Goal: Navigation & Orientation: Understand site structure

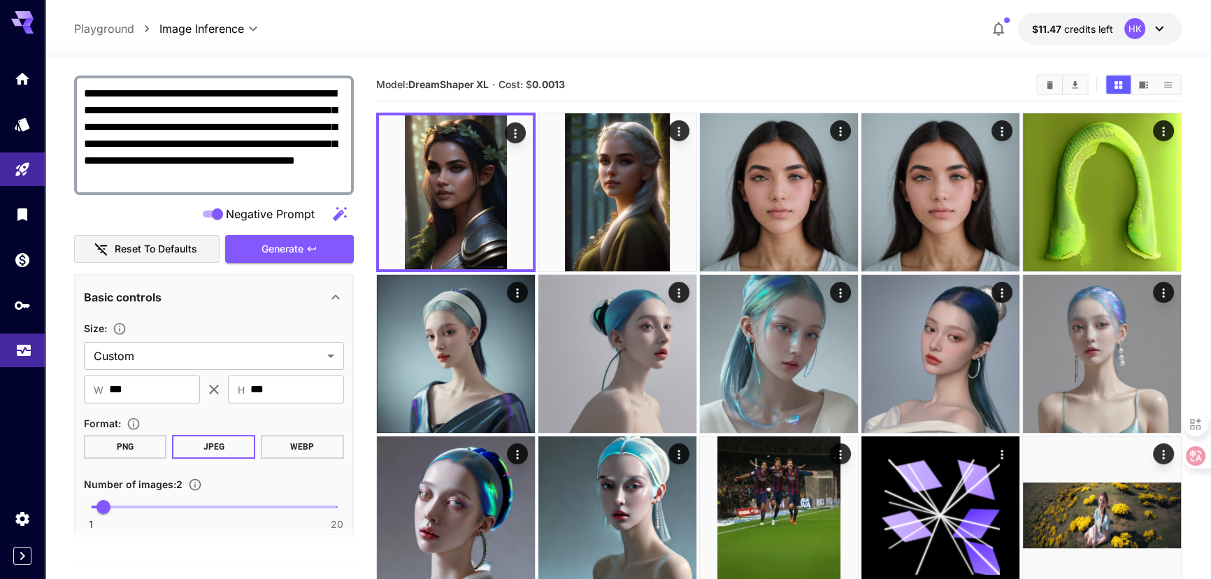
click at [21, 350] on icon "Usage" at bounding box center [23, 346] width 17 height 17
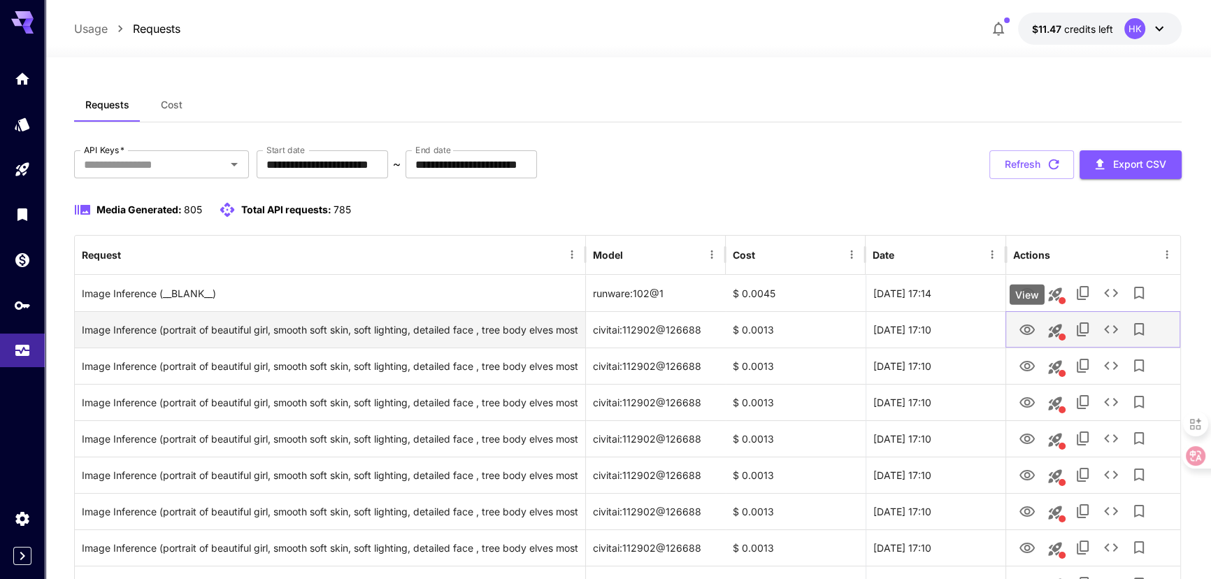
click at [1029, 331] on icon "View" at bounding box center [1026, 330] width 17 height 17
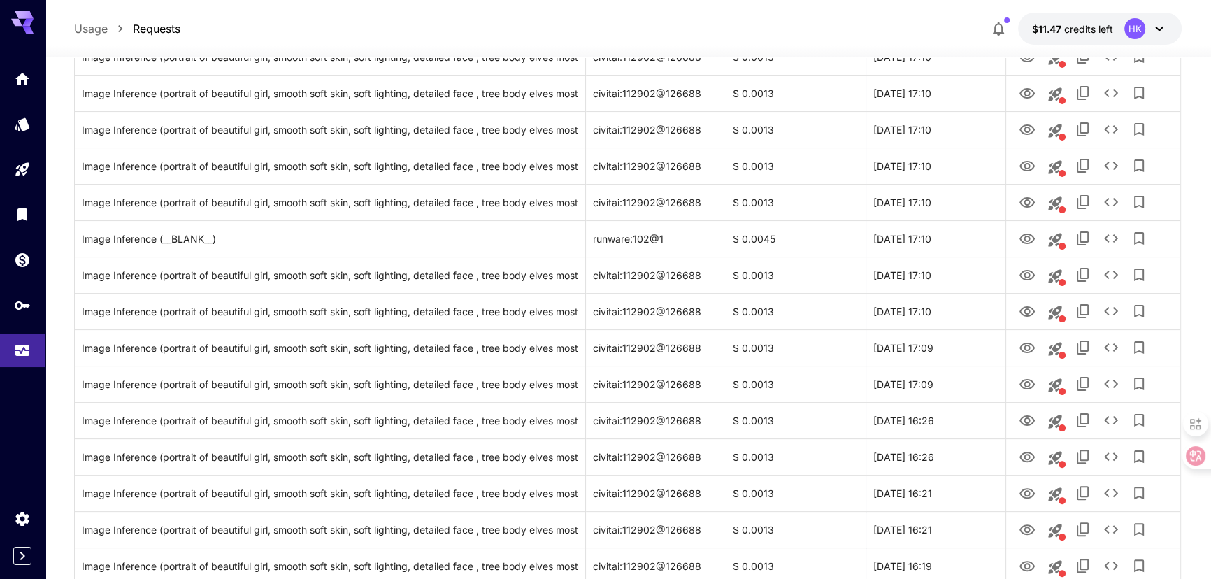
scroll to position [63, 0]
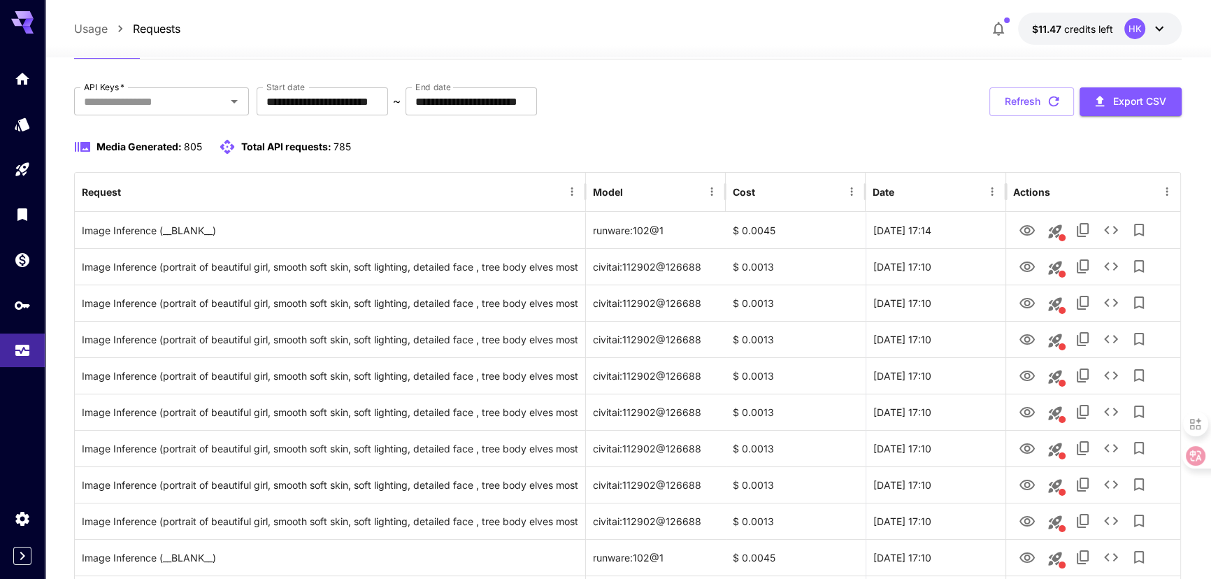
click at [1161, 29] on icon at bounding box center [1159, 28] width 17 height 17
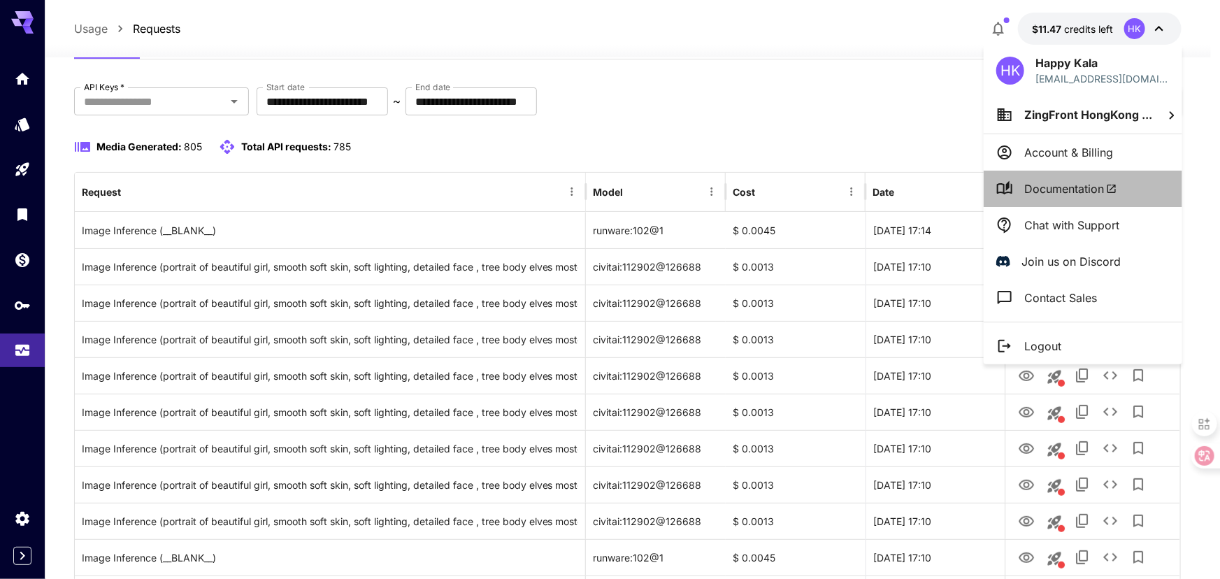
click at [1068, 183] on span "Documentation" at bounding box center [1070, 188] width 93 height 17
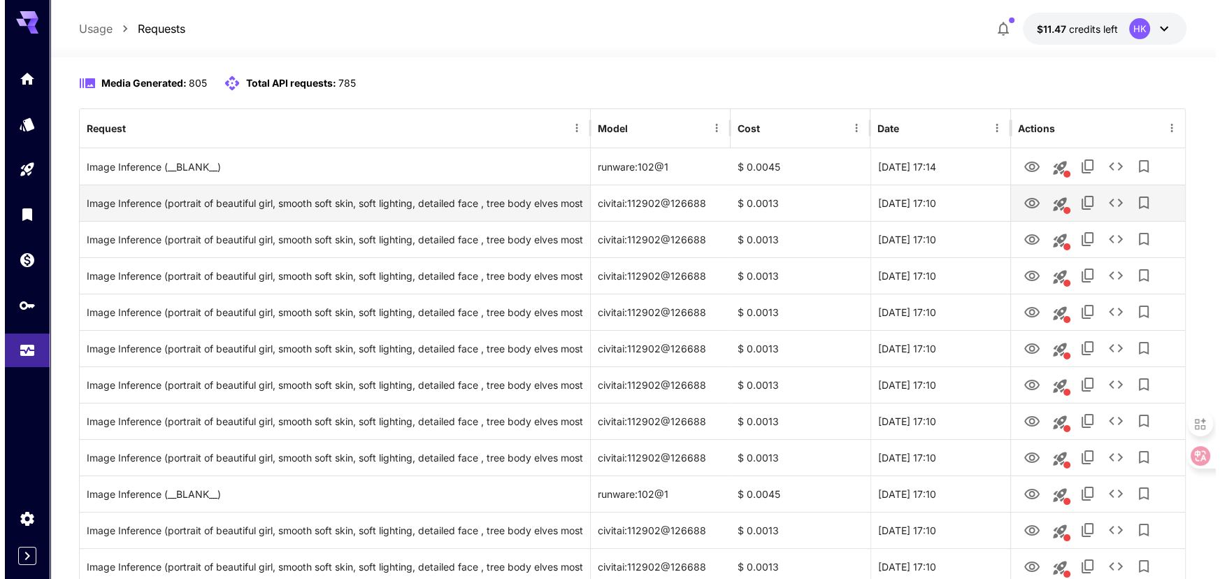
scroll to position [0, 0]
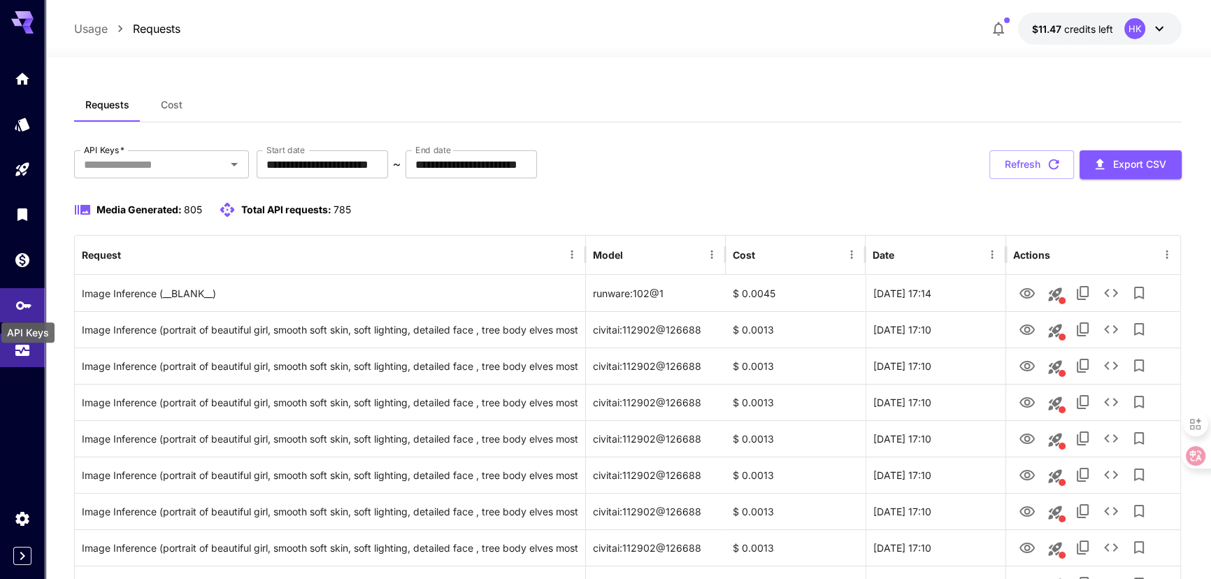
click at [17, 299] on icon "API Keys" at bounding box center [23, 300] width 17 height 17
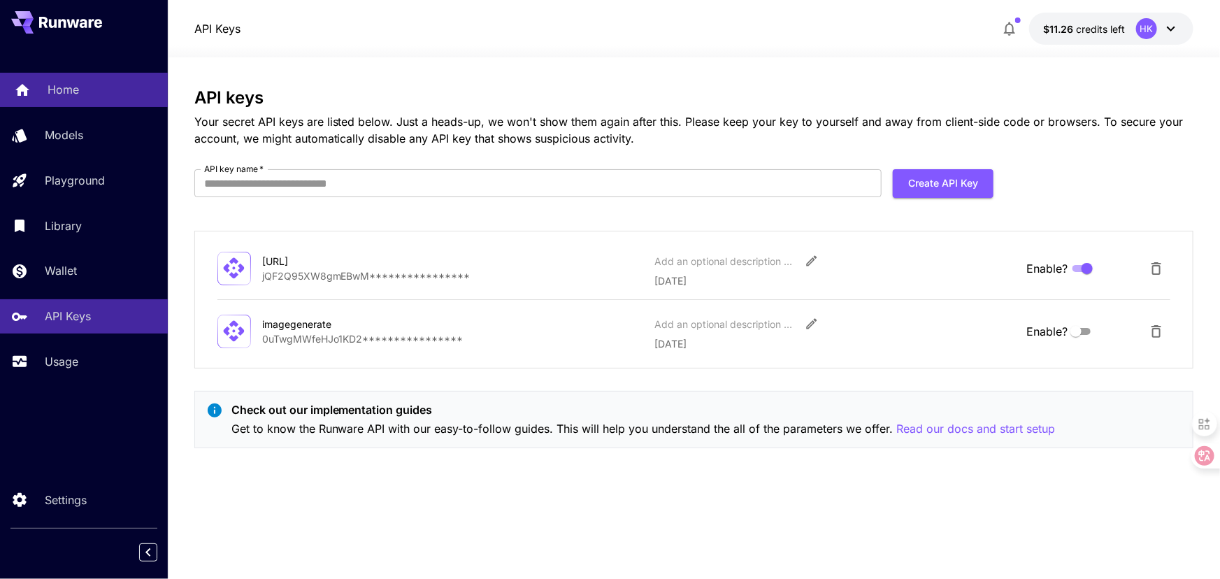
click at [75, 96] on p "Home" at bounding box center [63, 89] width 31 height 17
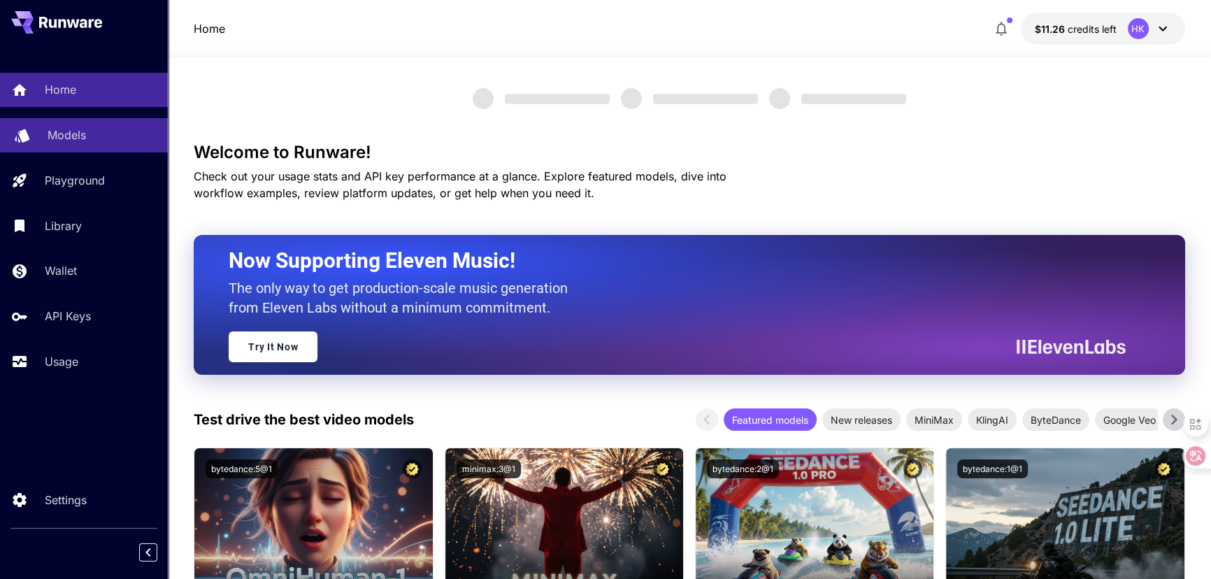
click at [75, 131] on p "Models" at bounding box center [67, 135] width 38 height 17
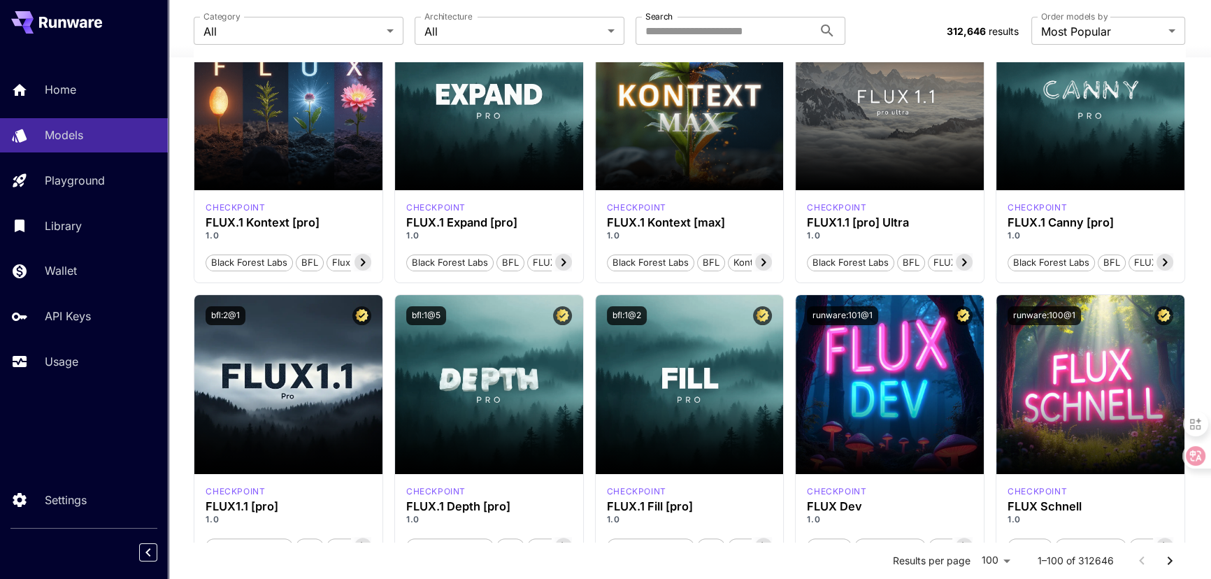
scroll to position [445, 0]
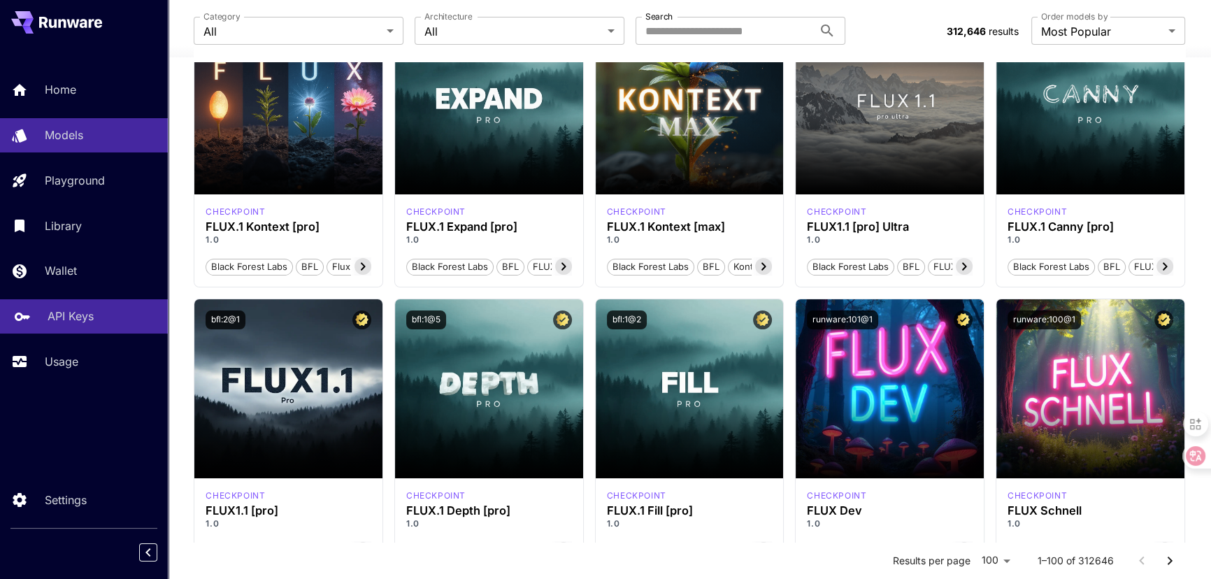
click at [59, 317] on p "API Keys" at bounding box center [71, 316] width 46 height 17
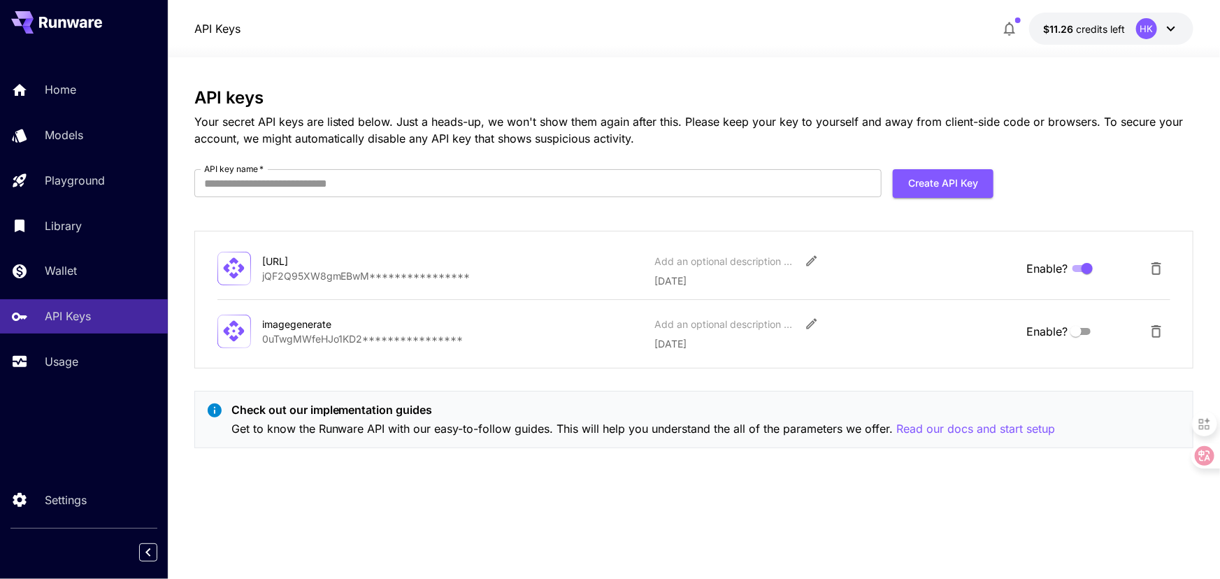
click at [398, 471] on div "**********" at bounding box center [694, 318] width 1000 height 460
click at [64, 82] on p "Home" at bounding box center [63, 89] width 31 height 17
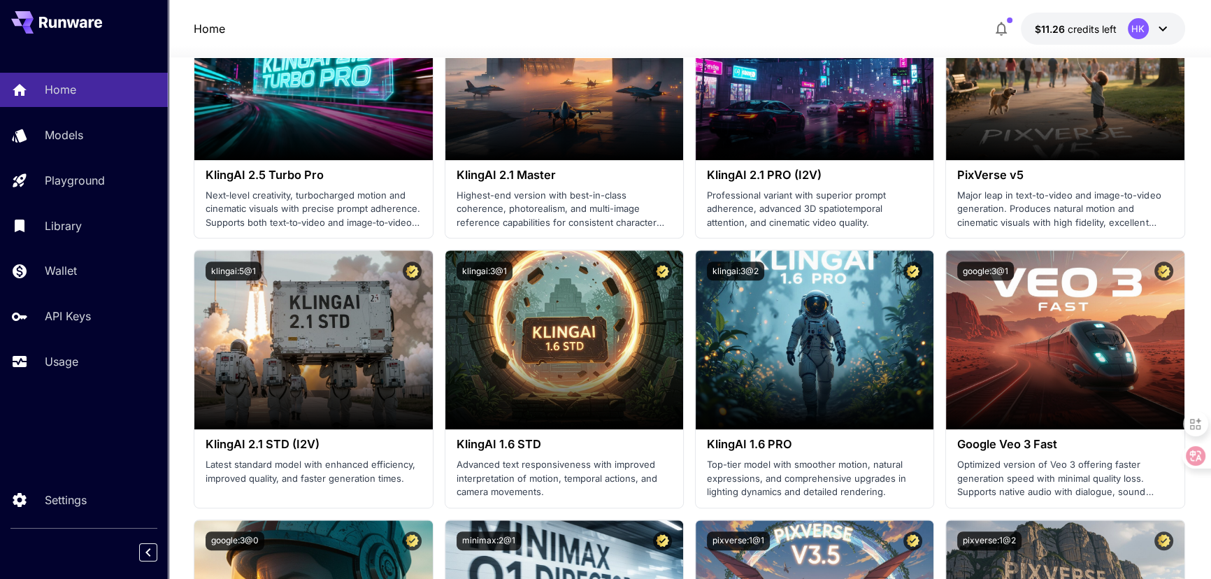
scroll to position [680, 0]
